Goal: Information Seeking & Learning: Learn about a topic

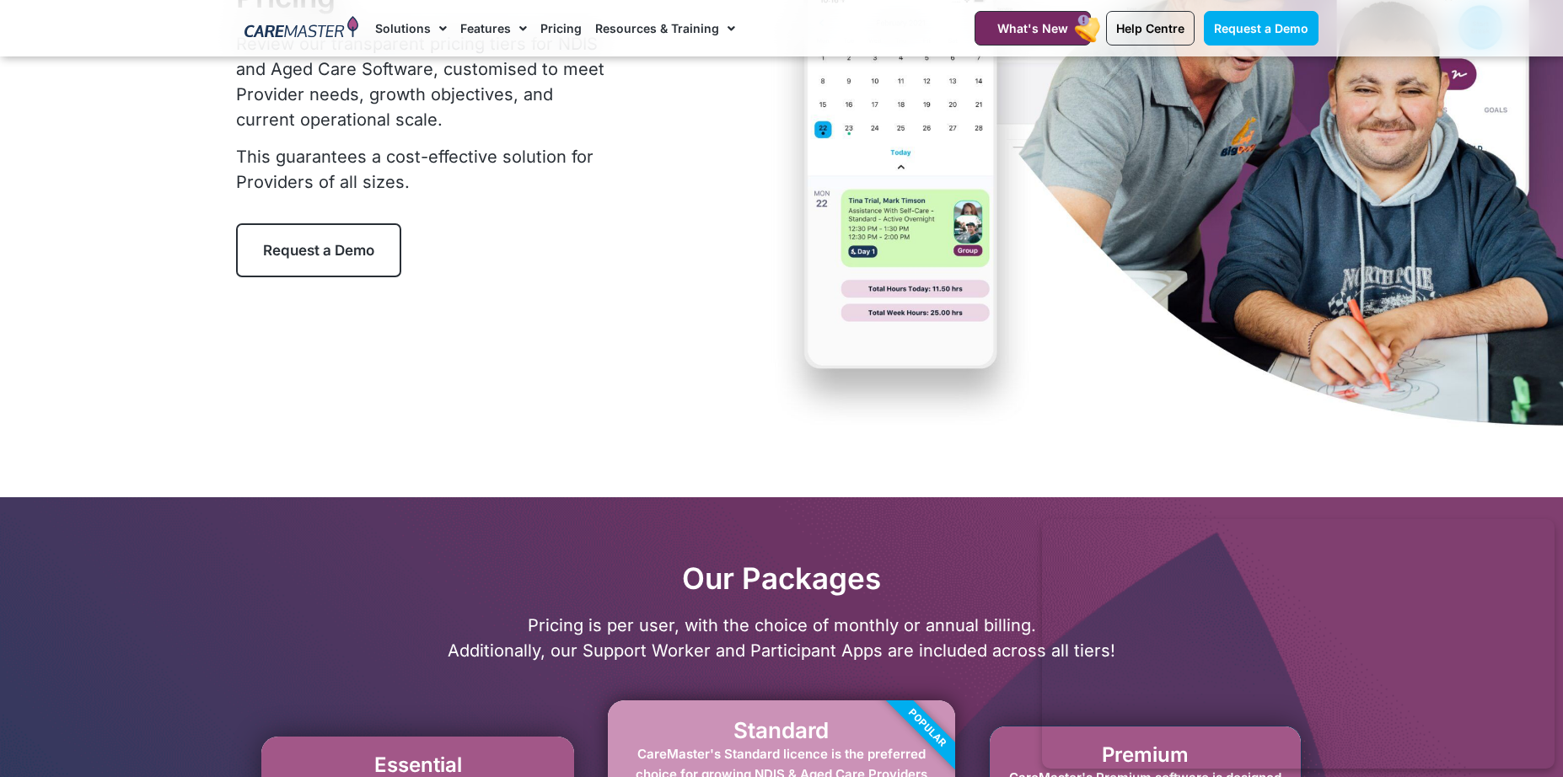
scroll to position [502, 0]
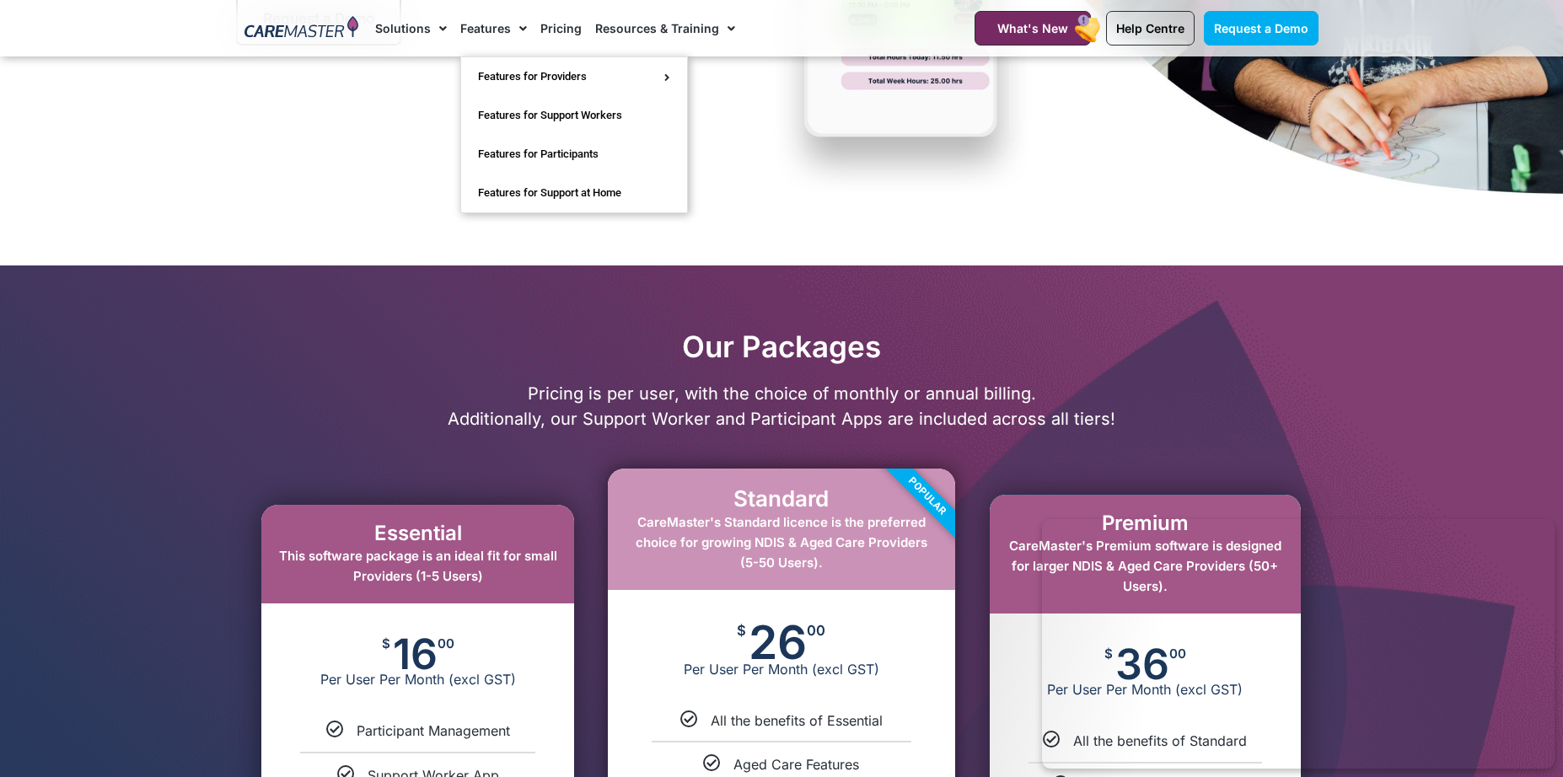
click at [495, 34] on link "Features" at bounding box center [493, 28] width 67 height 56
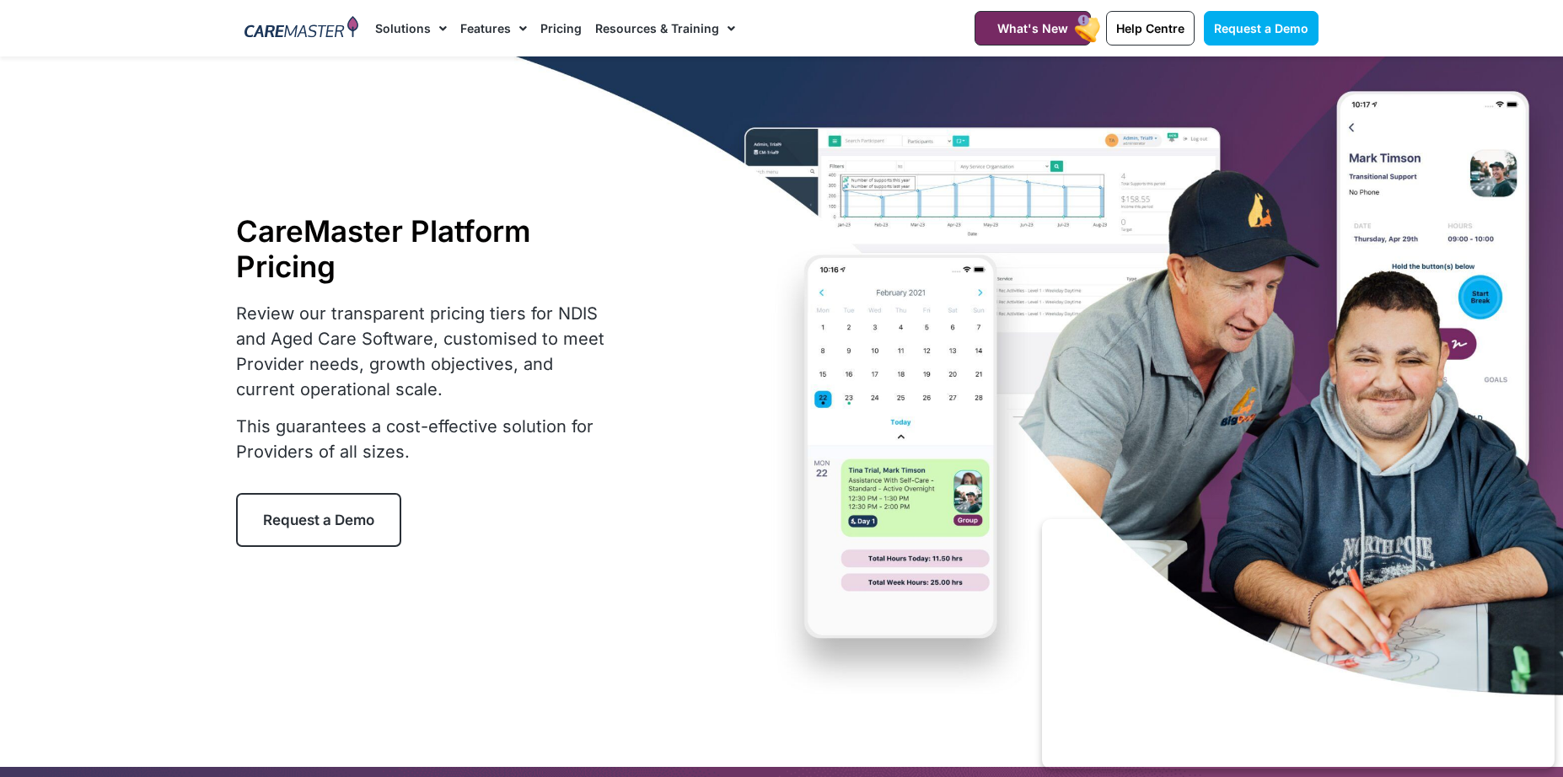
click at [492, 23] on link "Features" at bounding box center [493, 28] width 67 height 56
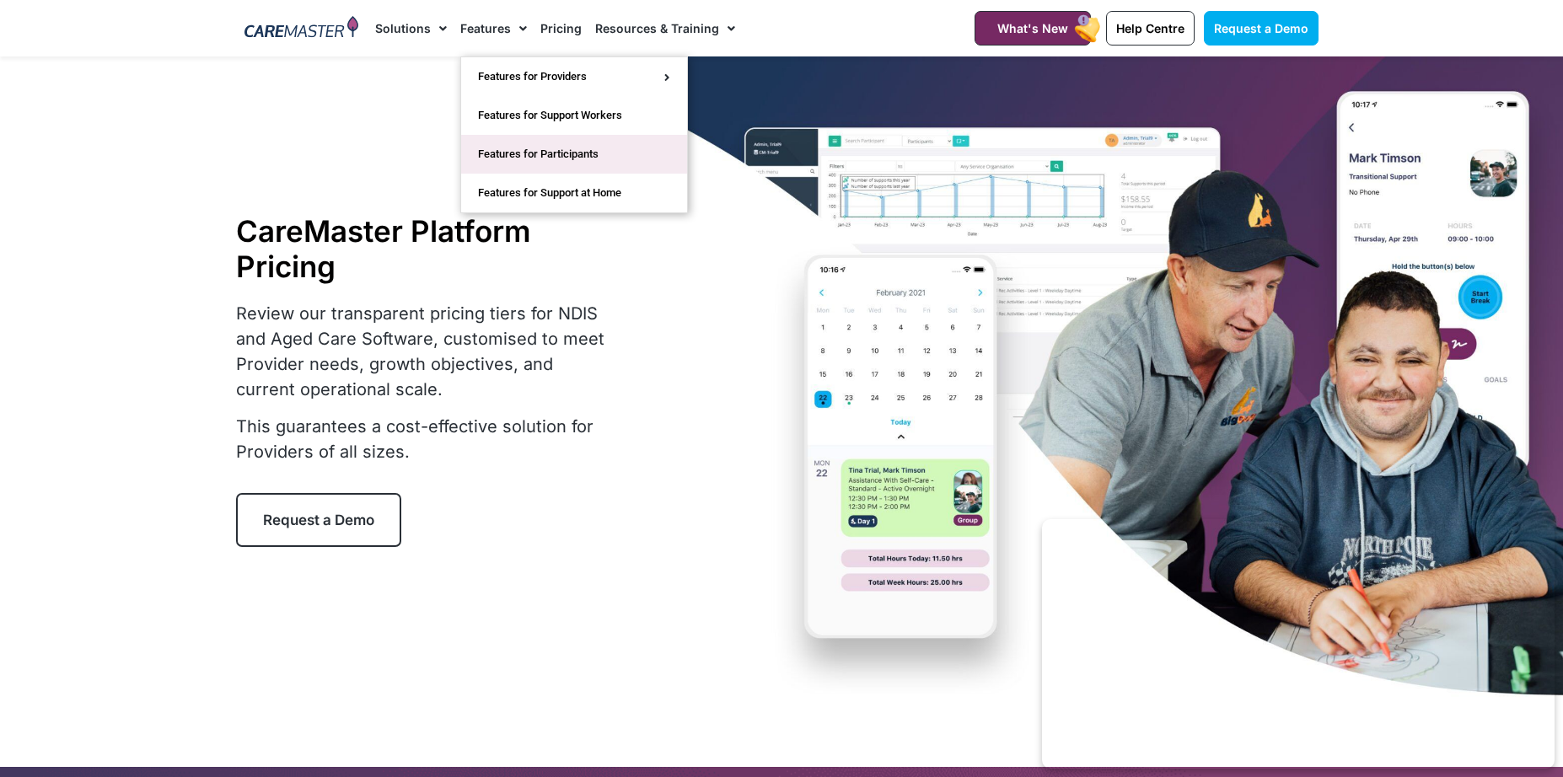
click at [515, 147] on link "Features for Participants" at bounding box center [574, 154] width 226 height 39
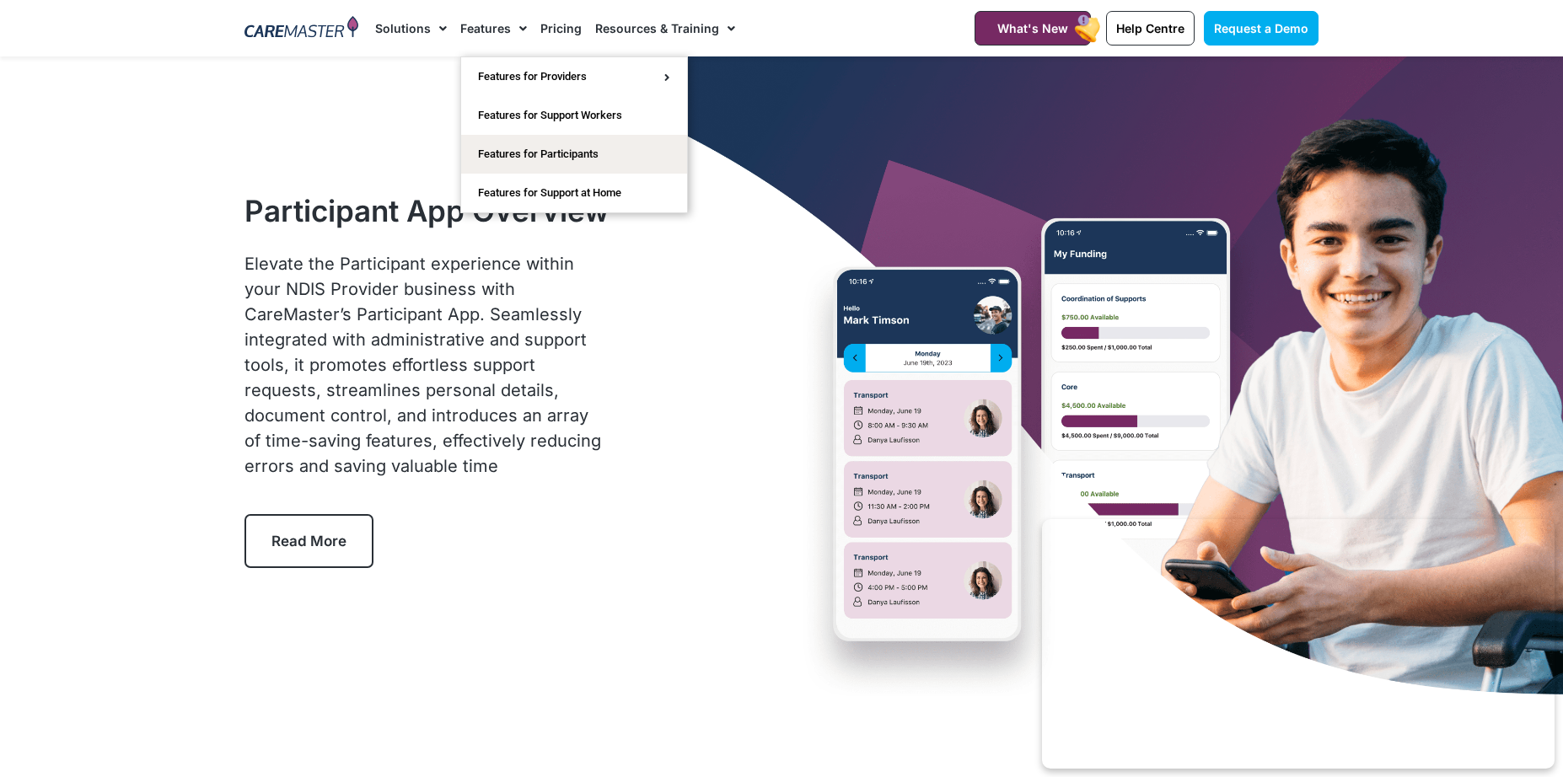
click at [487, 35] on link "Features" at bounding box center [493, 28] width 67 height 56
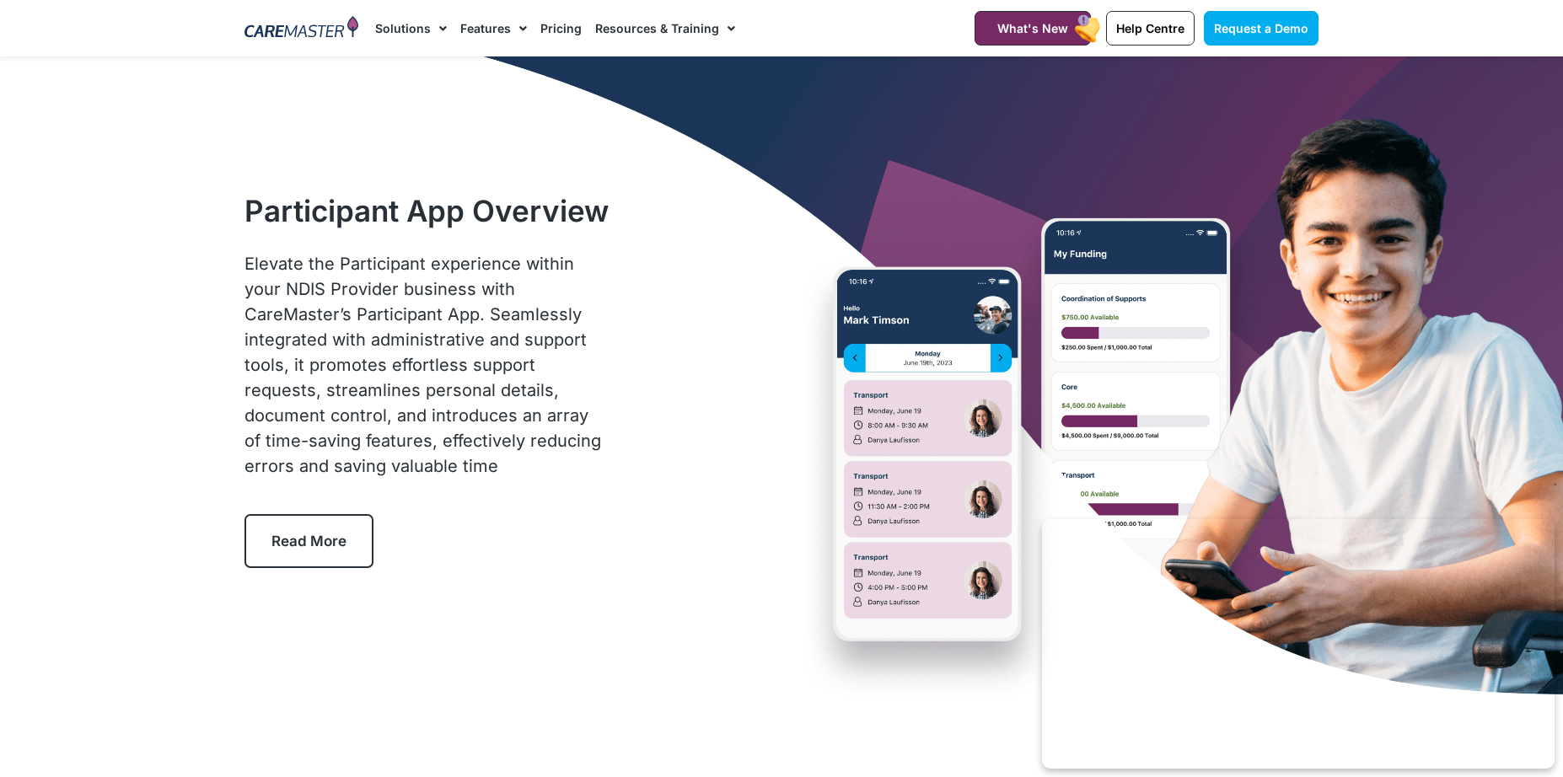
click at [487, 35] on link "Features" at bounding box center [493, 28] width 67 height 56
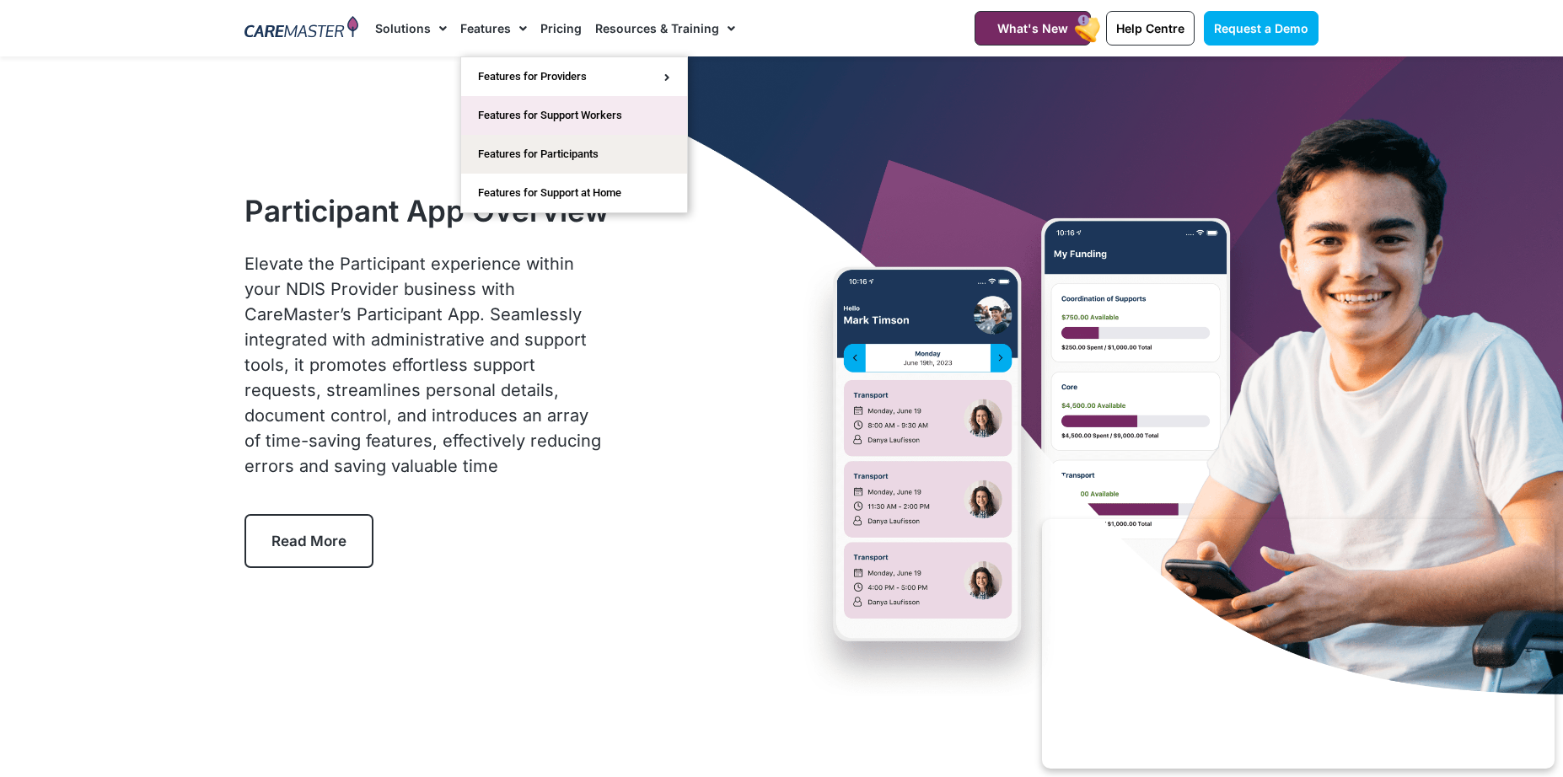
click at [505, 123] on link "Features for Support Workers" at bounding box center [574, 115] width 226 height 39
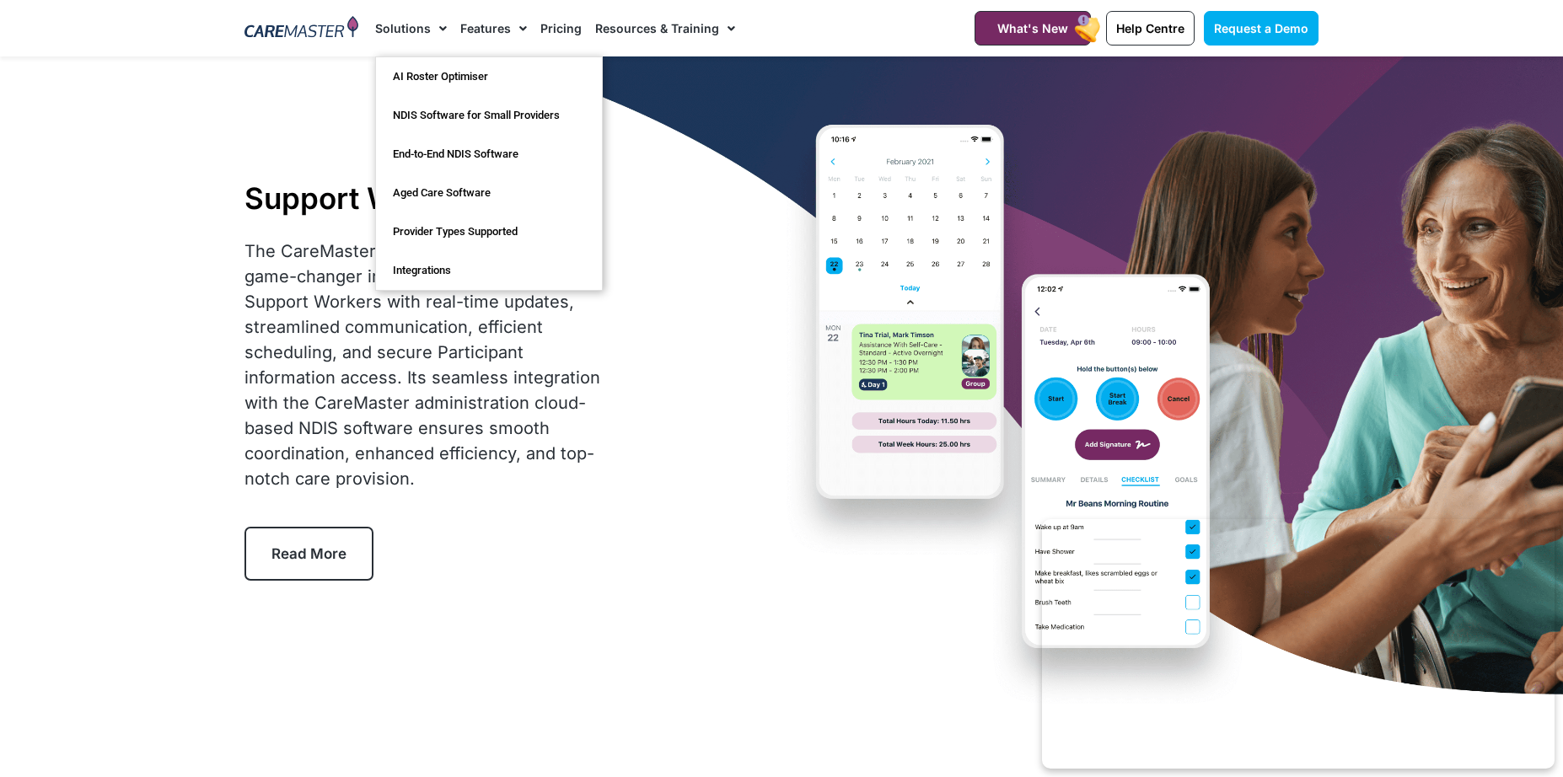
click at [427, 34] on link "Solutions" at bounding box center [411, 28] width 72 height 56
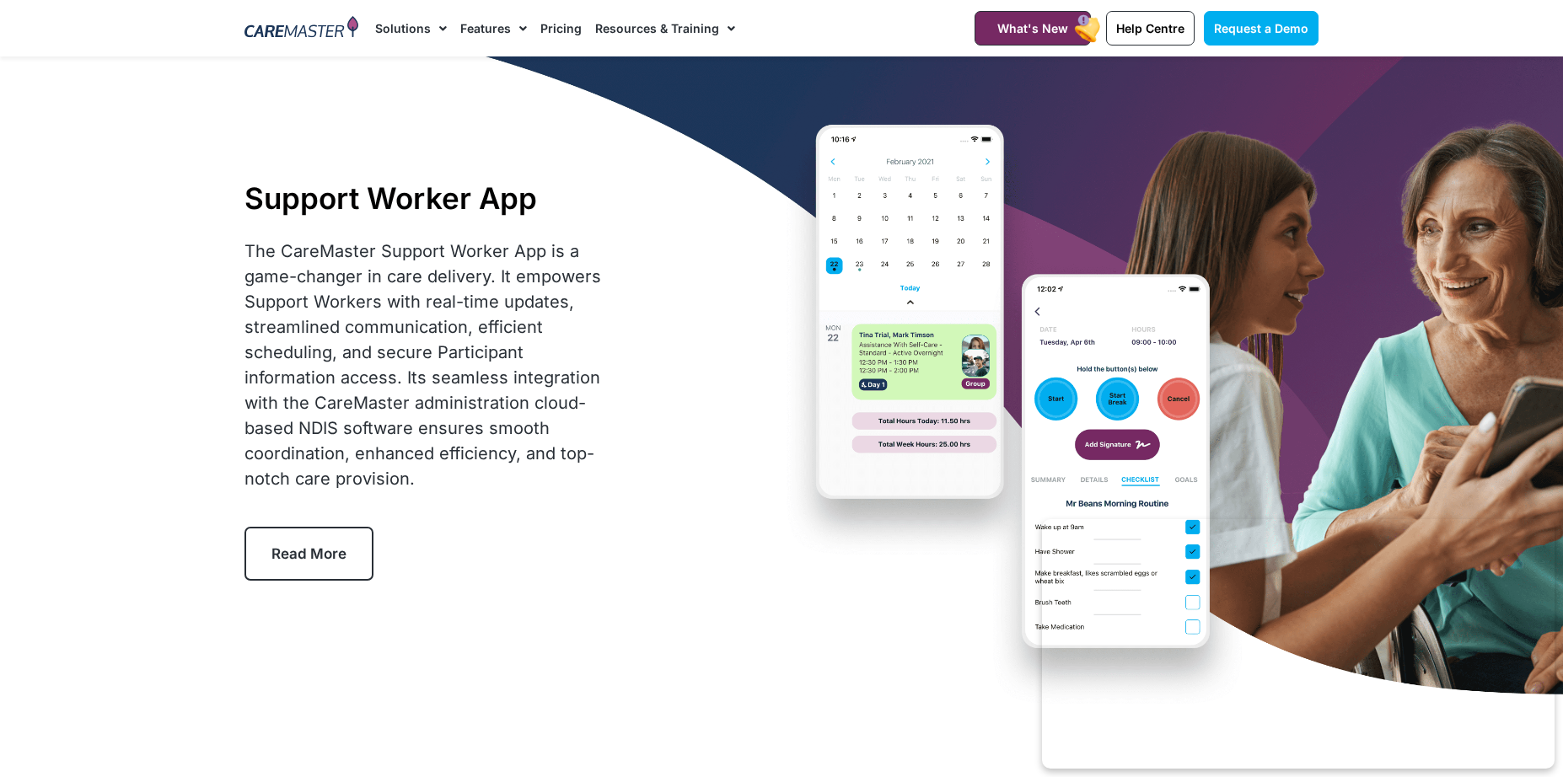
click at [427, 34] on link "Solutions" at bounding box center [411, 28] width 72 height 56
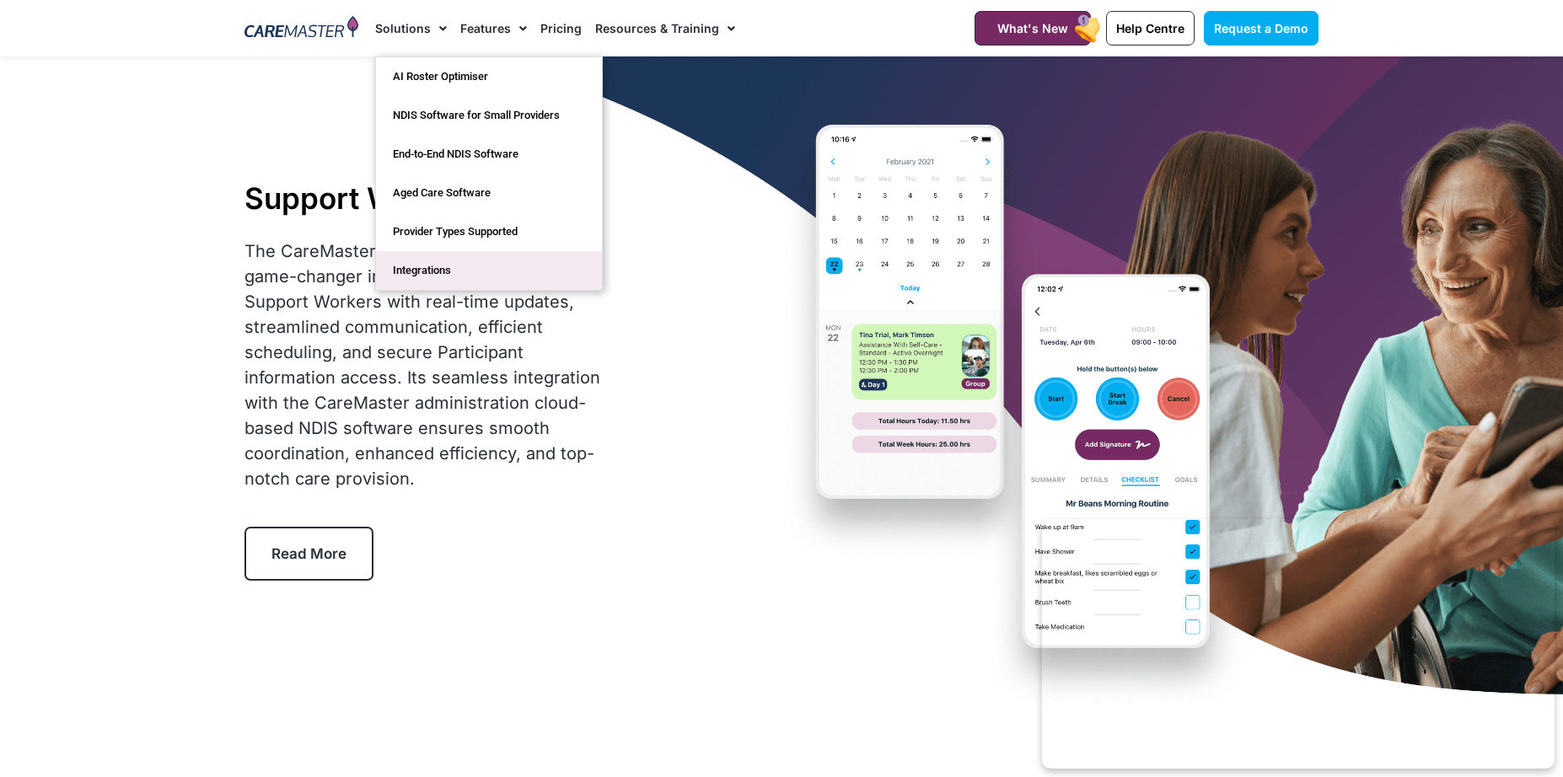
click at [456, 253] on link "Integrations" at bounding box center [489, 270] width 226 height 39
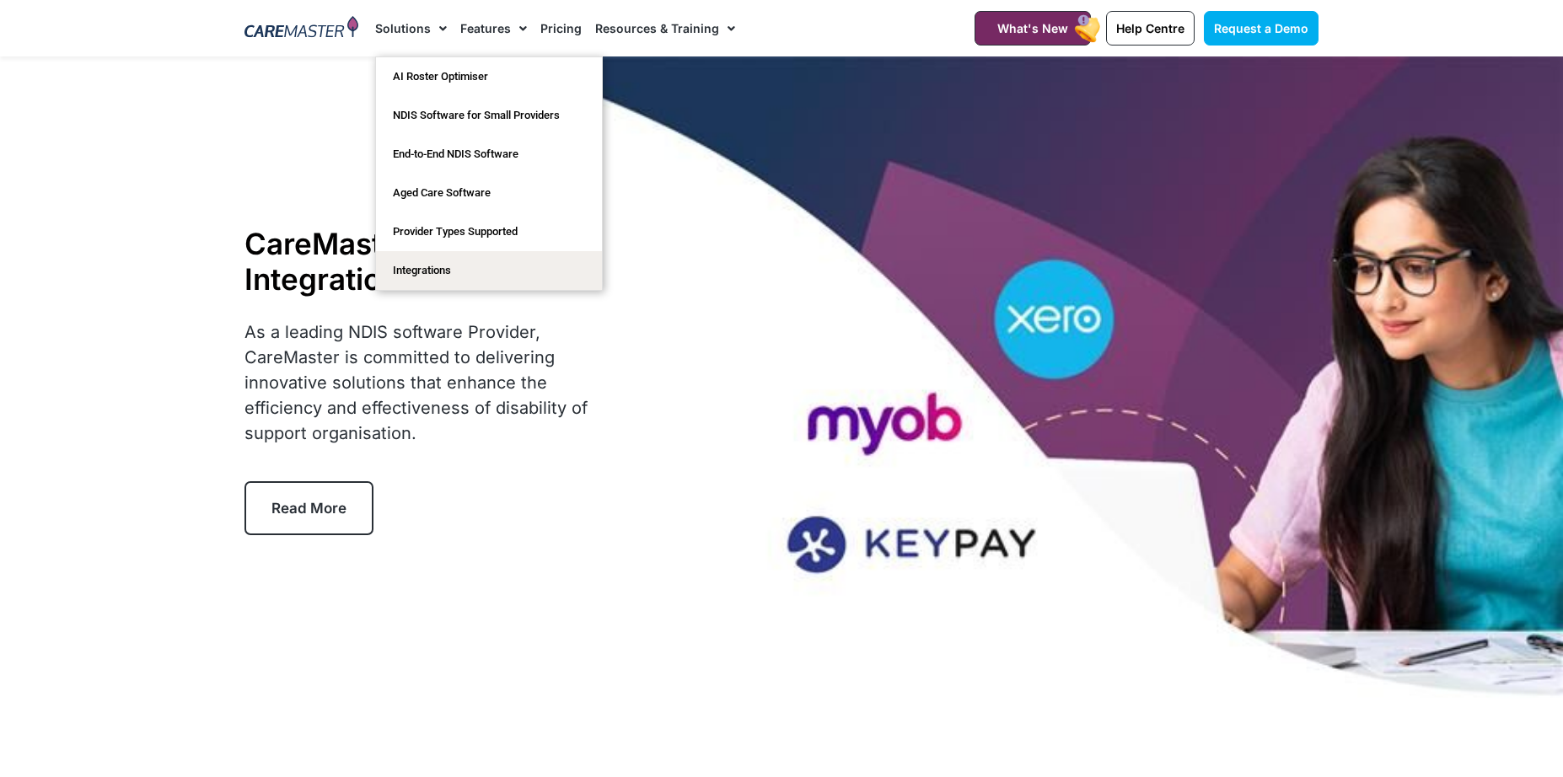
click at [395, 40] on link "Solutions" at bounding box center [411, 28] width 72 height 56
